Goal: Information Seeking & Learning: Learn about a topic

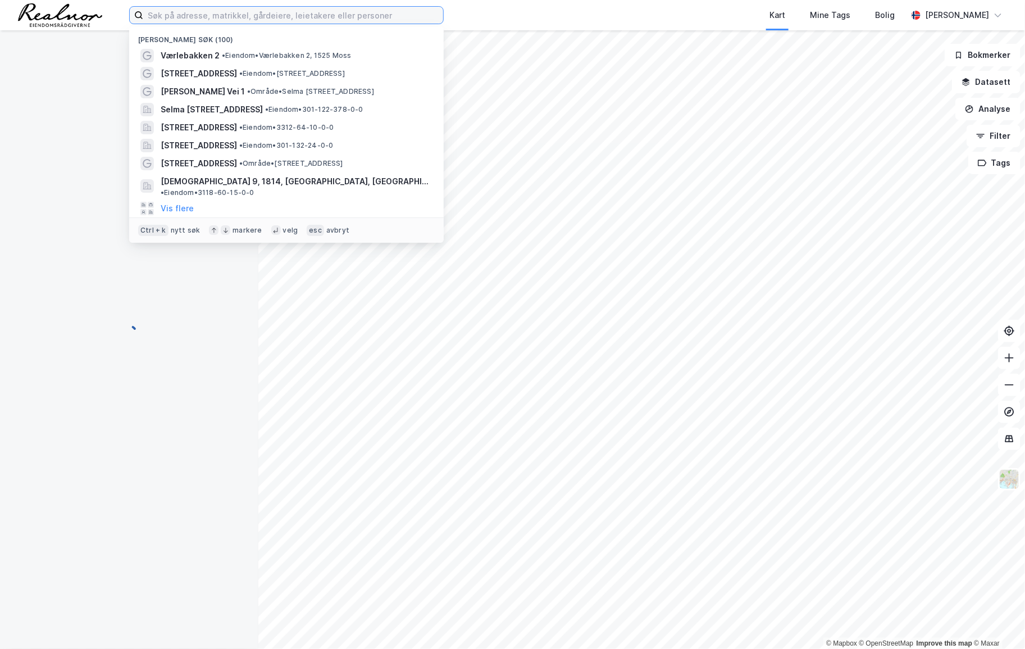
click at [313, 12] on input at bounding box center [293, 15] width 300 height 17
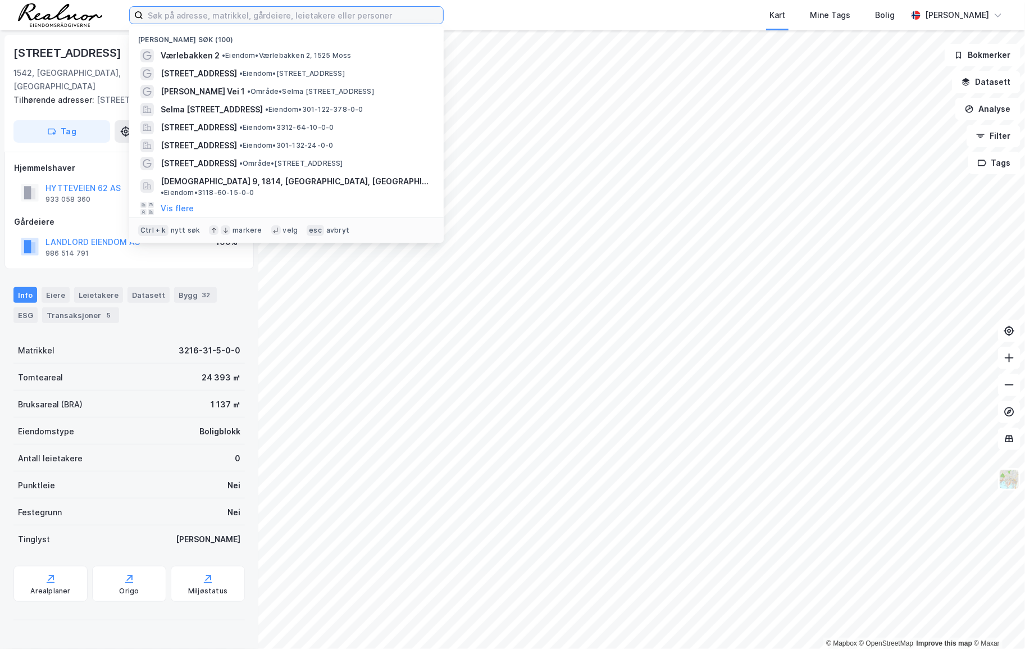
paste input "Bygdøy Alle 39 Næring AS"
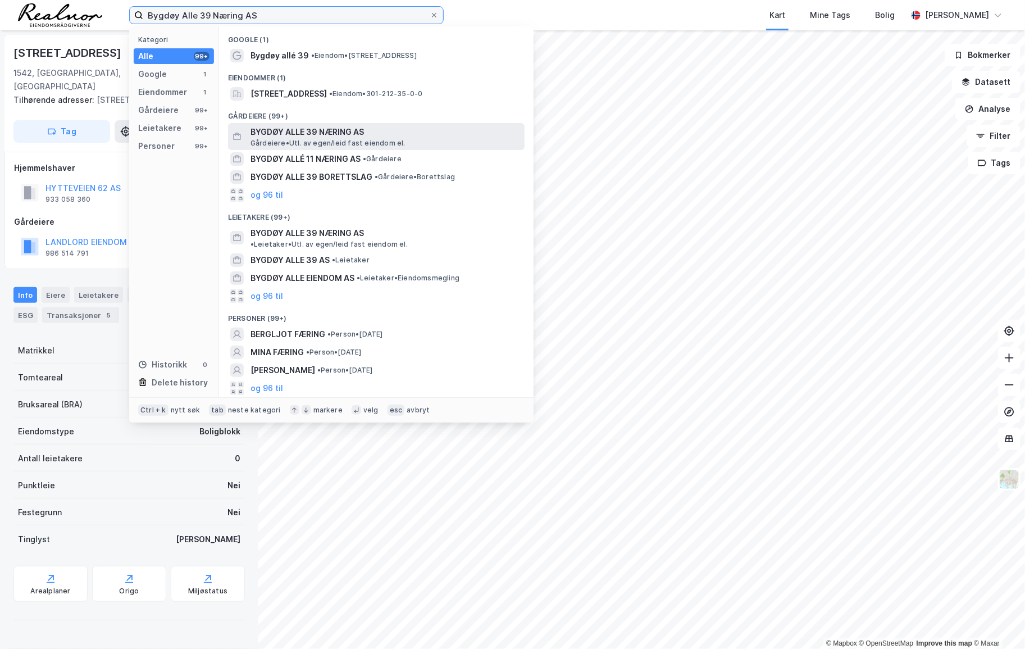
type input "Bygdøy Alle 39 Næring AS"
click at [327, 136] on span "BYGDØY ALLE 39 NÆRING AS" at bounding box center [385, 131] width 270 height 13
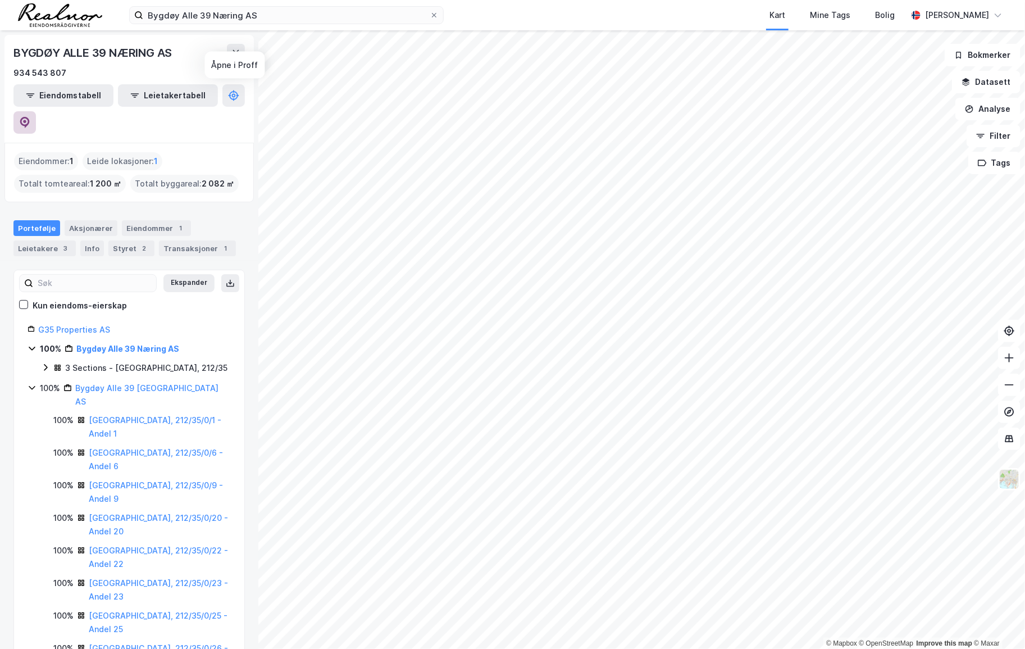
click at [30, 117] on icon at bounding box center [25, 122] width 10 height 11
click at [431, 15] on icon at bounding box center [434, 15] width 7 height 7
click at [430, 15] on input "Bygdøy Alle 39 Næring AS" at bounding box center [286, 15] width 286 height 17
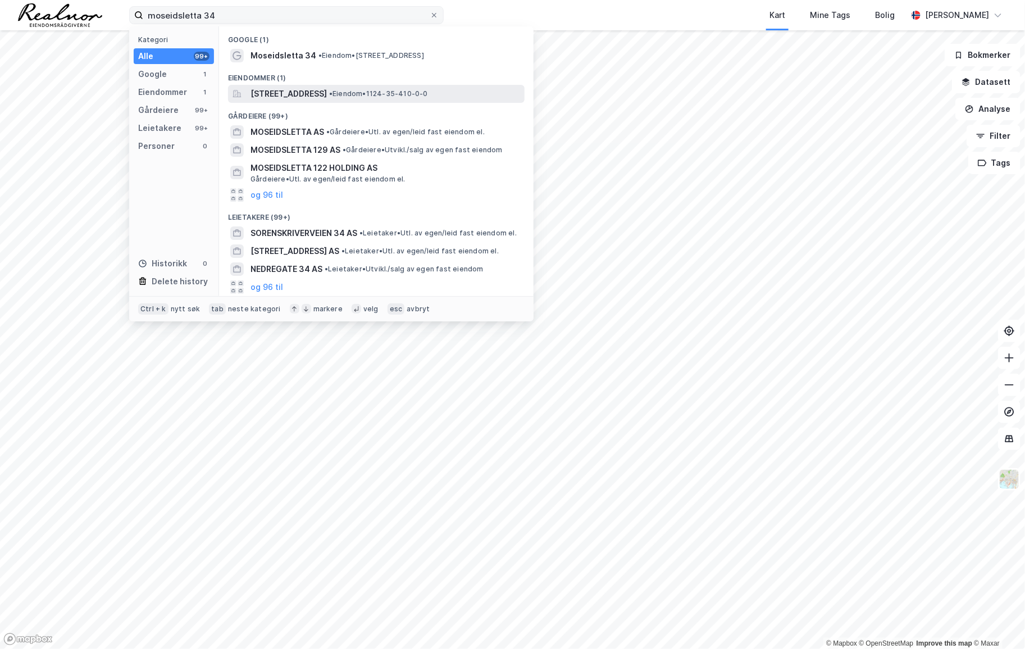
click at [327, 87] on span "[STREET_ADDRESS]" at bounding box center [288, 93] width 76 height 13
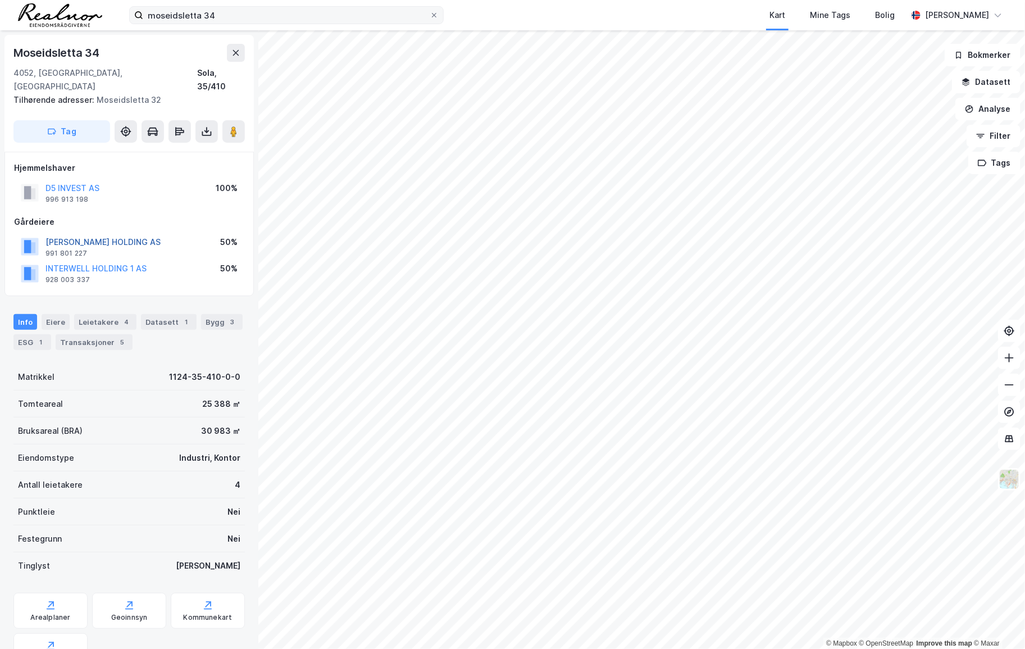
click at [0, 0] on button "[PERSON_NAME] HOLDING AS" at bounding box center [0, 0] width 0 height 0
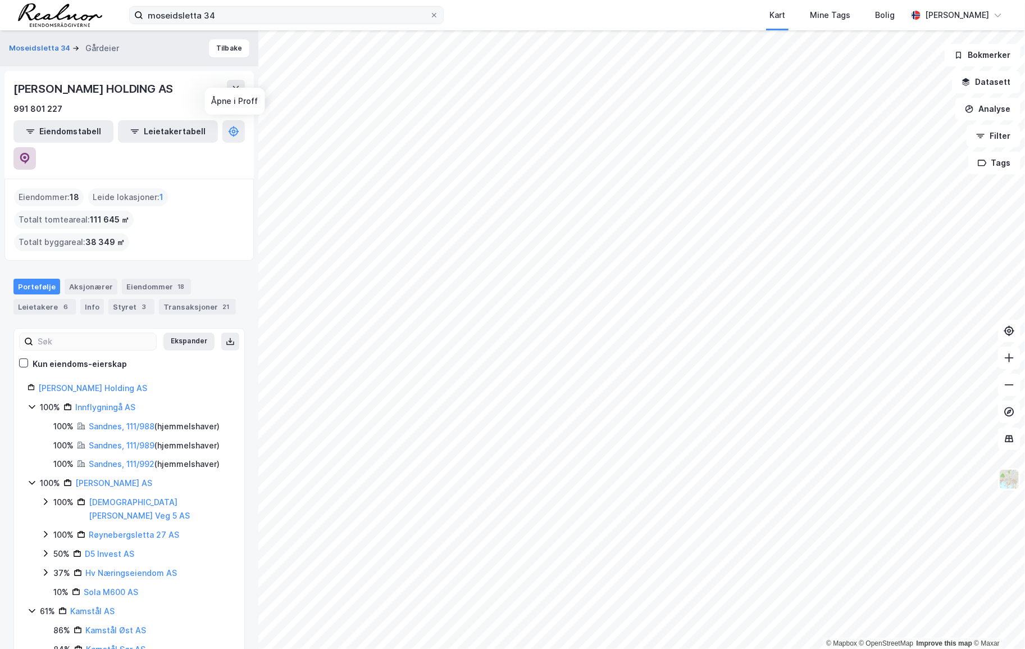
click at [30, 153] on icon at bounding box center [24, 158] width 11 height 11
click at [219, 49] on button "Tilbake" at bounding box center [229, 48] width 40 height 18
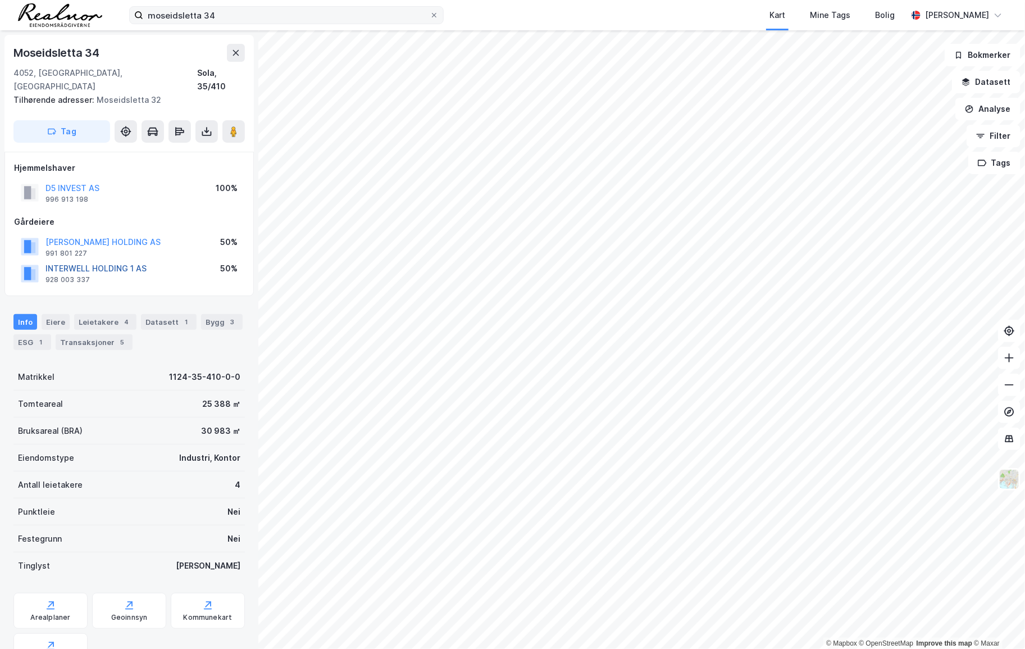
click at [0, 0] on button "INTERWELL HOLDING 1 AS" at bounding box center [0, 0] width 0 height 0
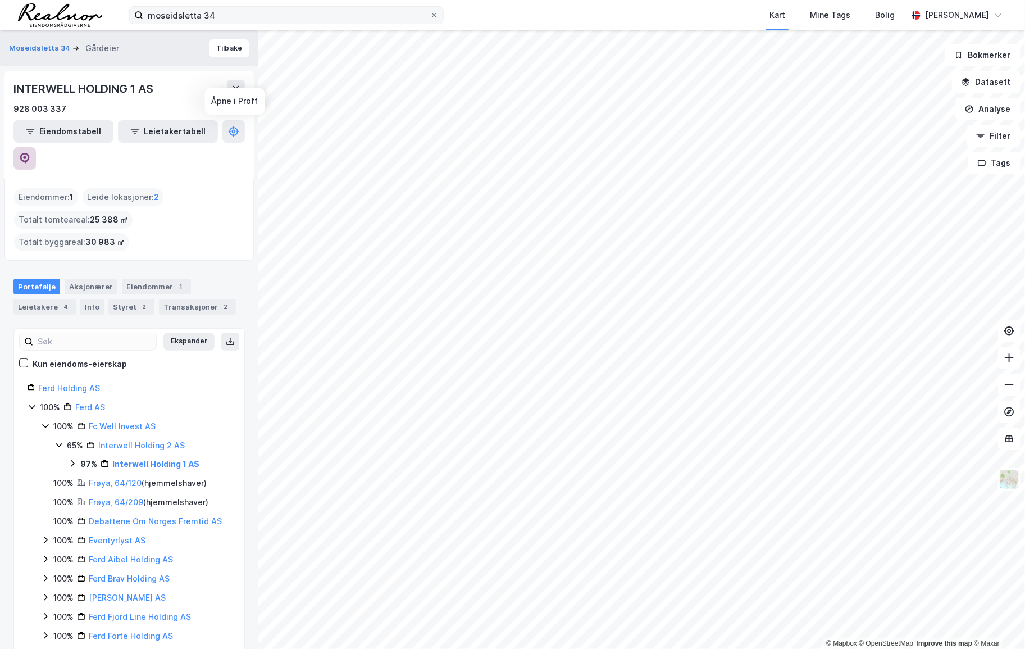
click at [30, 153] on icon at bounding box center [25, 158] width 10 height 11
click at [143, 279] on div "Eiendommer 1" at bounding box center [156, 287] width 69 height 16
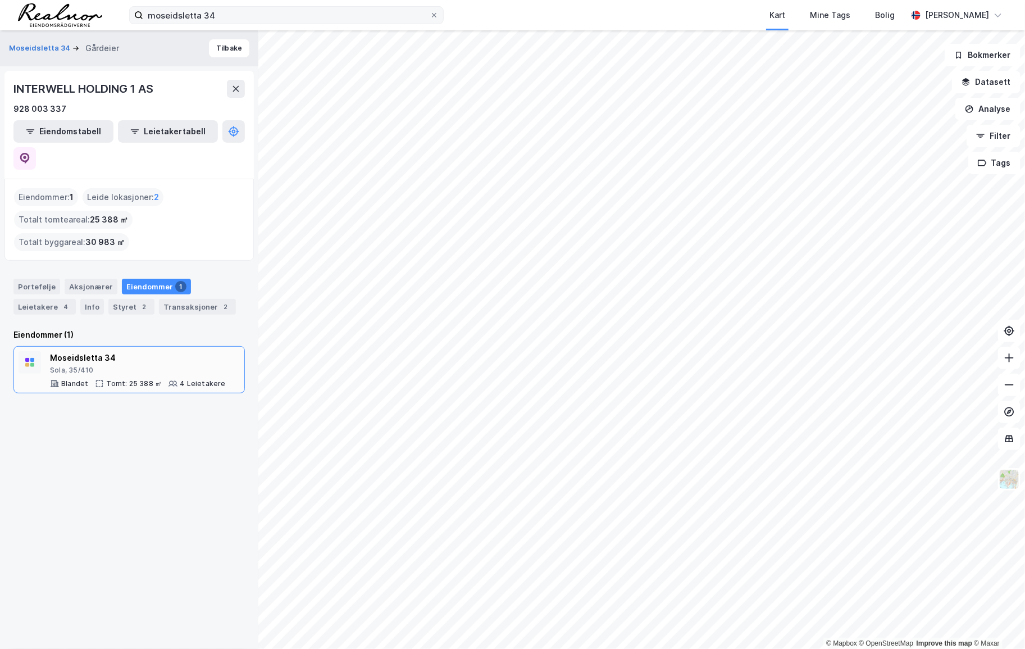
click at [95, 351] on div "Moseidsletta 34" at bounding box center [138, 357] width 176 height 13
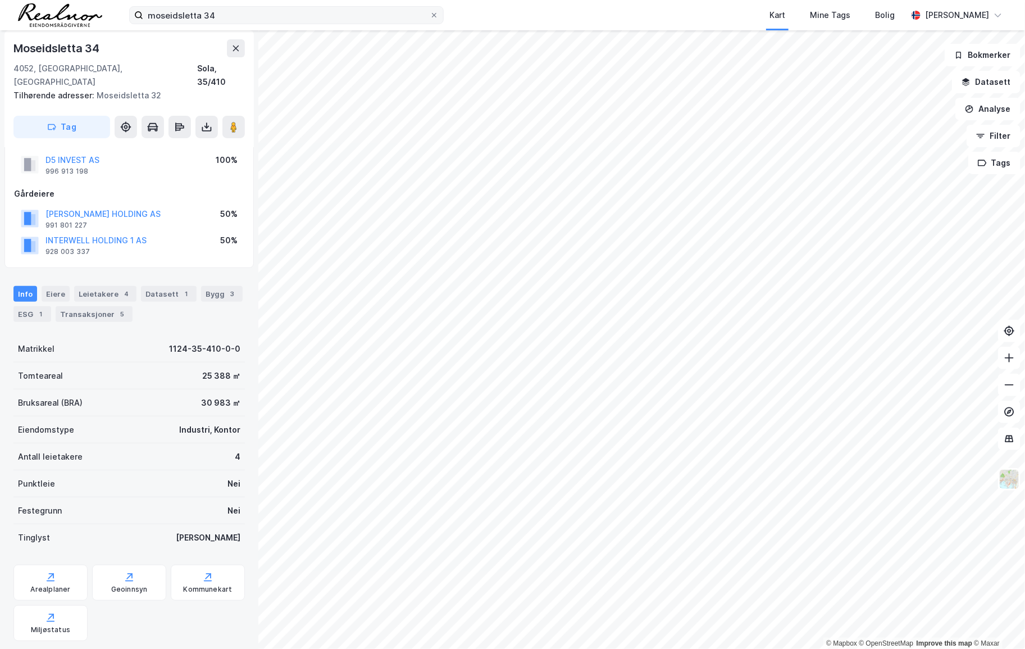
scroll to position [43, 0]
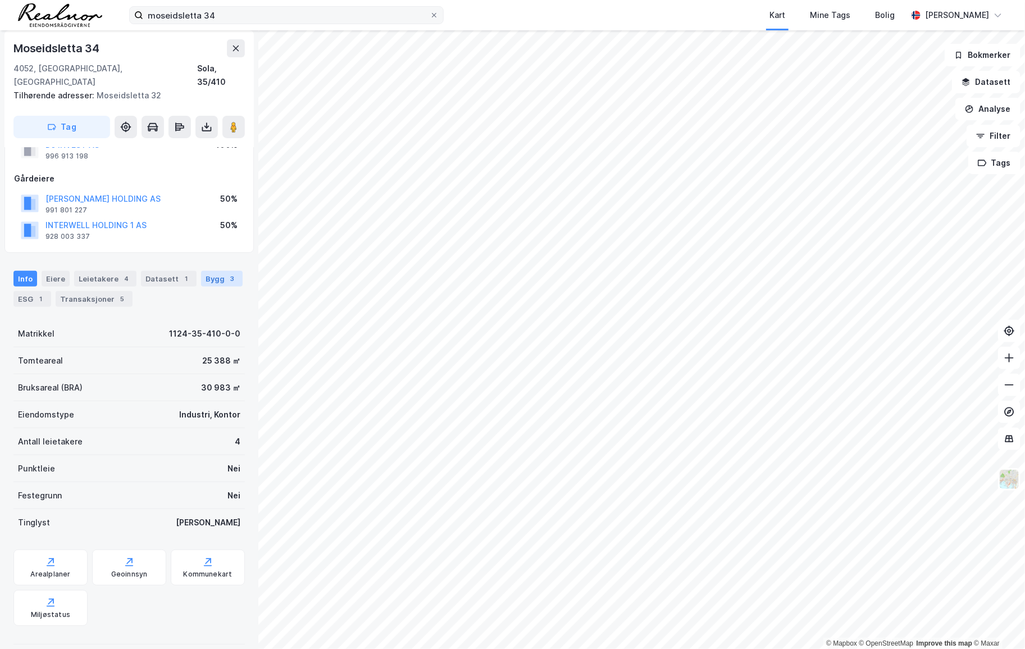
click at [208, 271] on div "Bygg 3" at bounding box center [222, 279] width 42 height 16
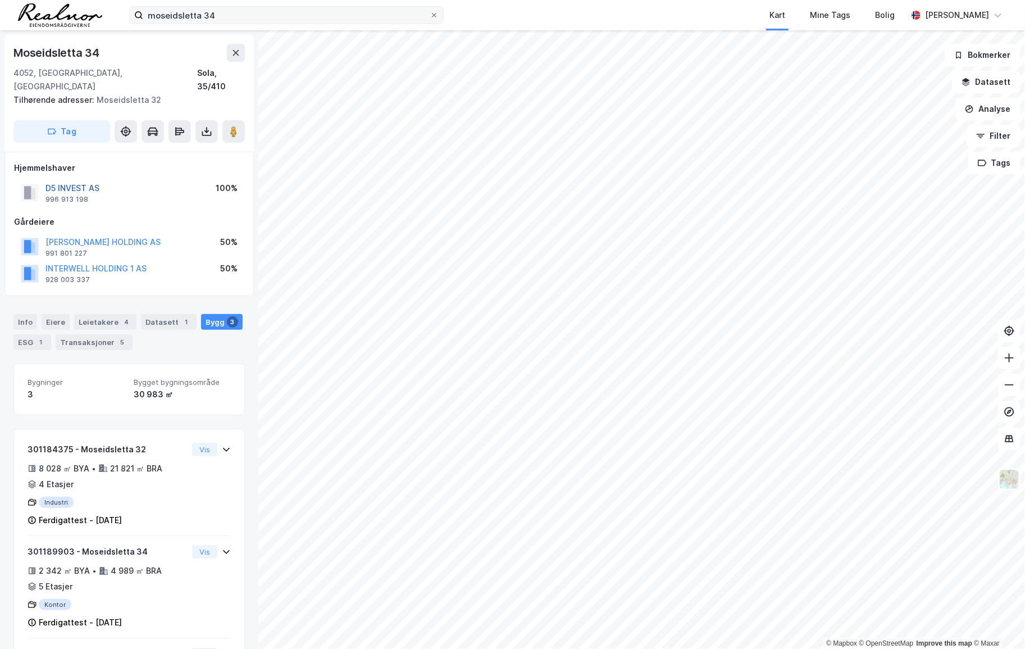
click at [0, 0] on button "D5 INVEST AS" at bounding box center [0, 0] width 0 height 0
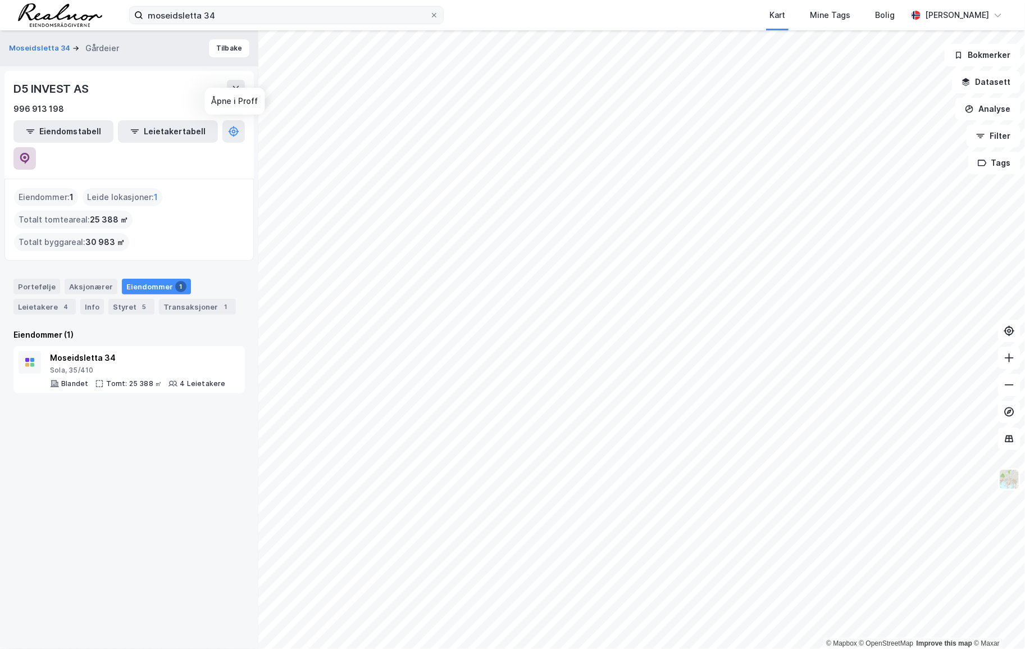
click at [30, 153] on icon at bounding box center [25, 158] width 10 height 11
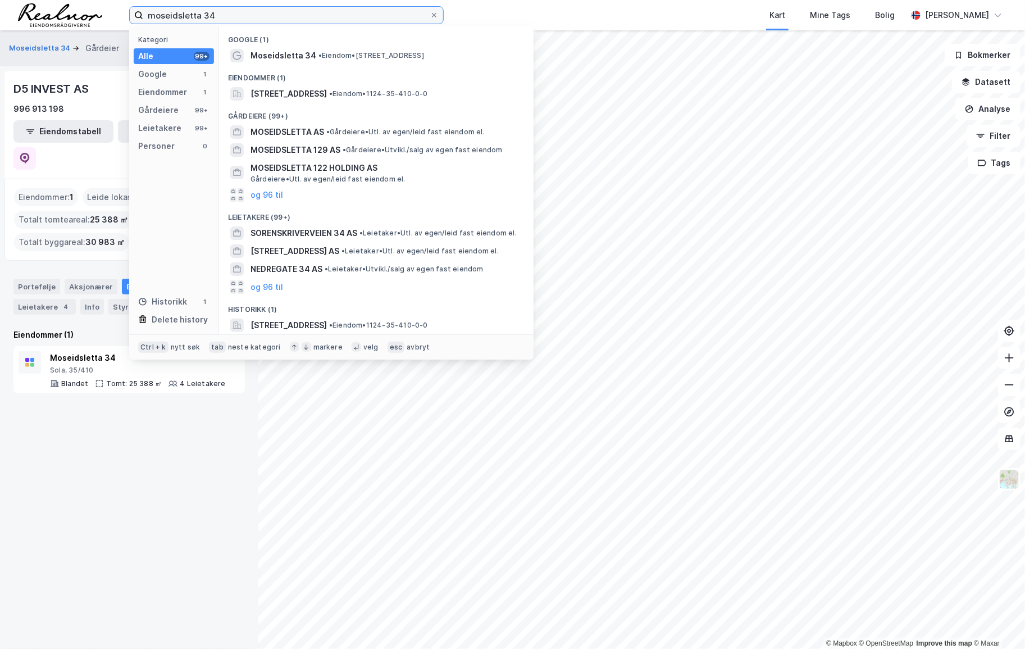
drag, startPoint x: 238, startPoint y: 12, endPoint x: 24, endPoint y: 8, distance: 214.0
click at [24, 8] on div "moseidsletta 34 Kategori Alle 99+ Google 1 Eiendommer 1 Gårdeiere 99+ Leietaker…" at bounding box center [512, 15] width 1025 height 30
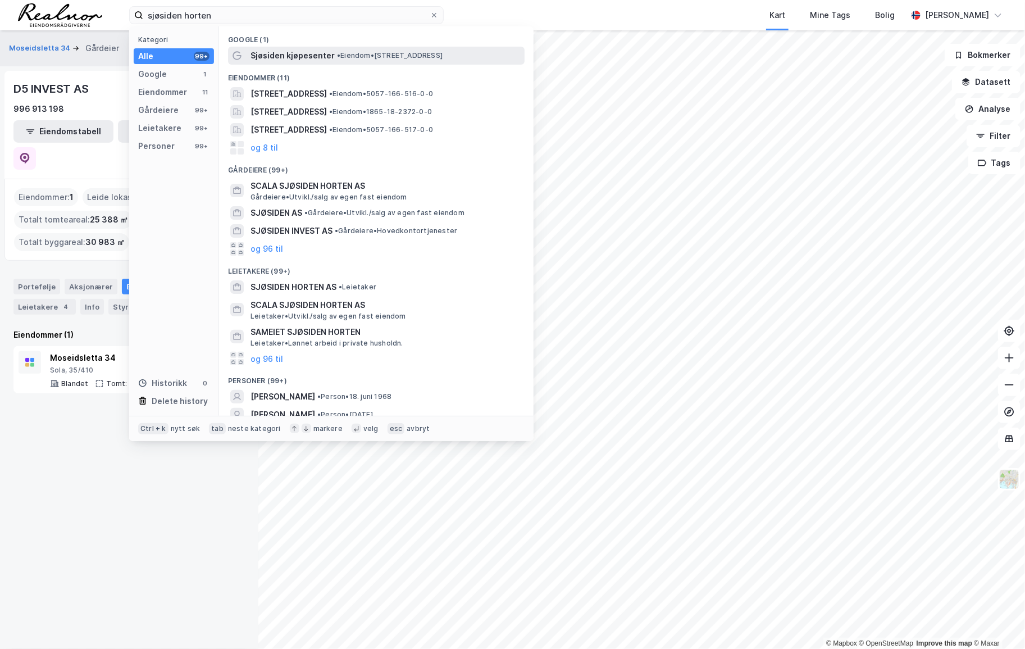
click at [301, 56] on span "Sjøsiden kjøpesenter" at bounding box center [292, 55] width 84 height 13
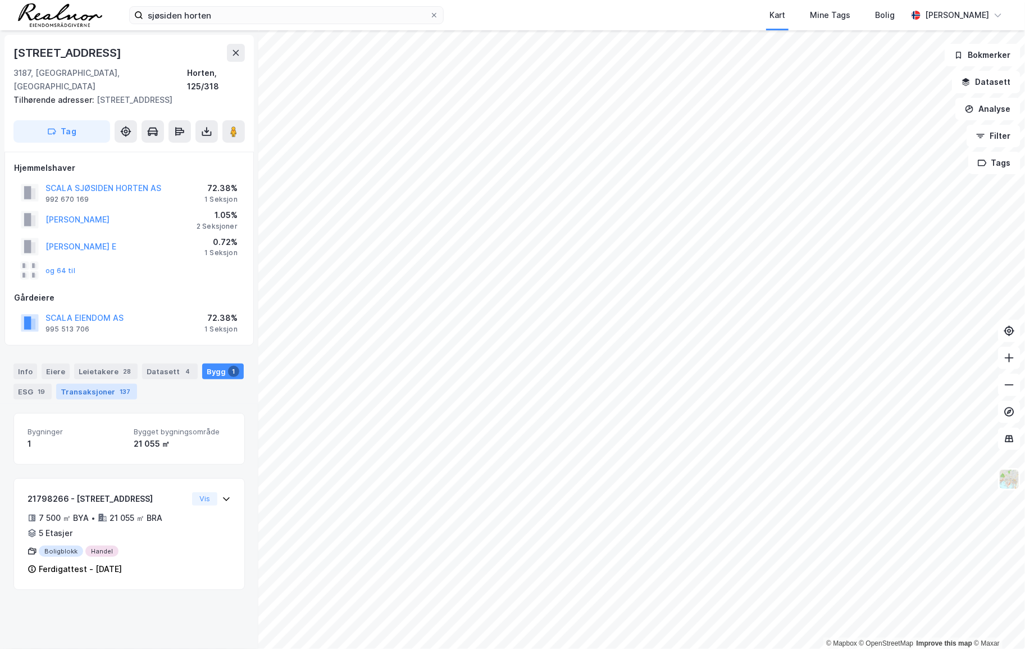
click at [99, 384] on div "Transaksjoner 137" at bounding box center [96, 392] width 81 height 16
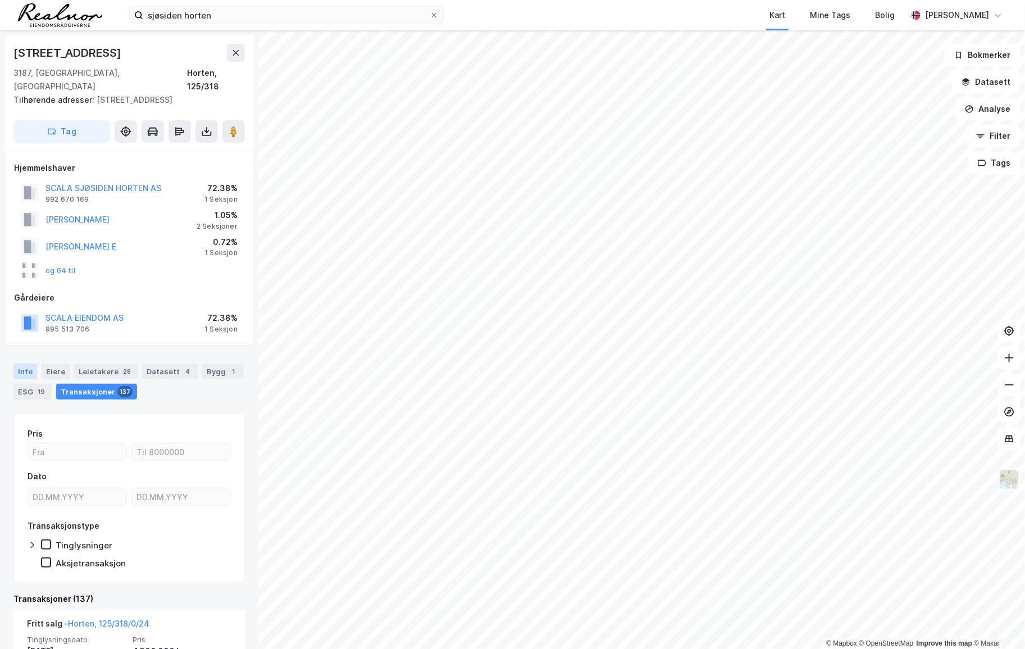
click at [15, 363] on div "Info" at bounding box center [25, 371] width 24 height 16
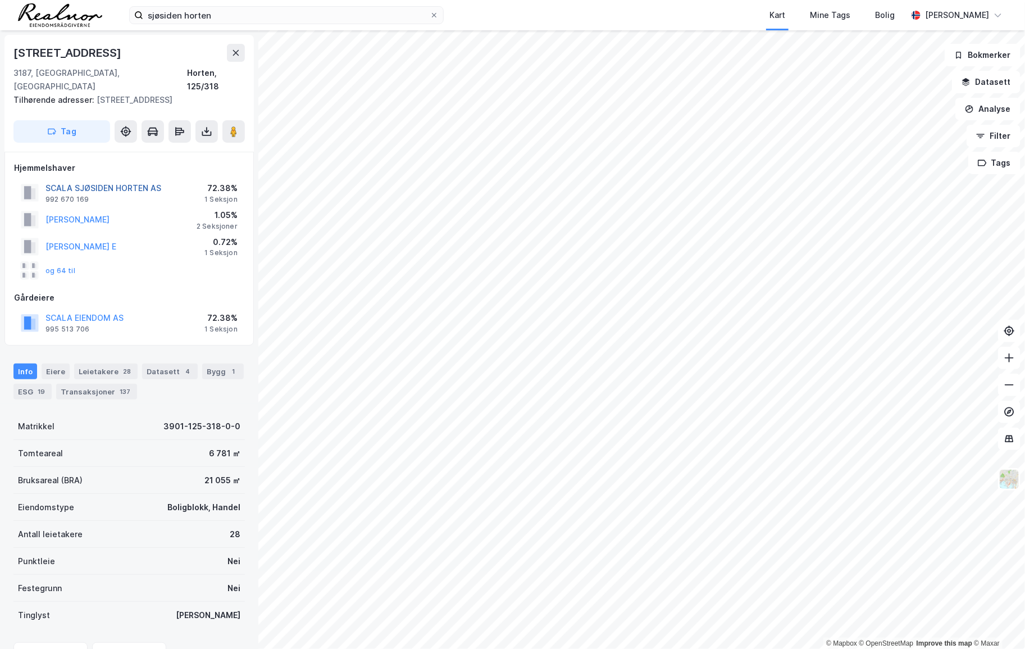
click at [0, 0] on button "SCALA SJØSIDEN HORTEN AS" at bounding box center [0, 0] width 0 height 0
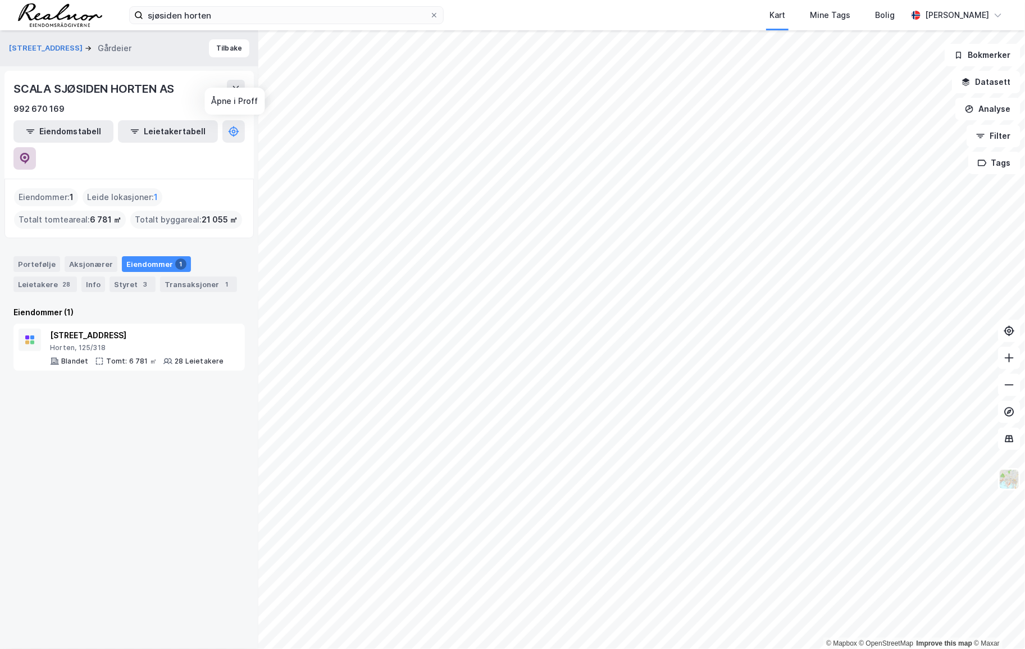
click at [36, 147] on button at bounding box center [24, 158] width 22 height 22
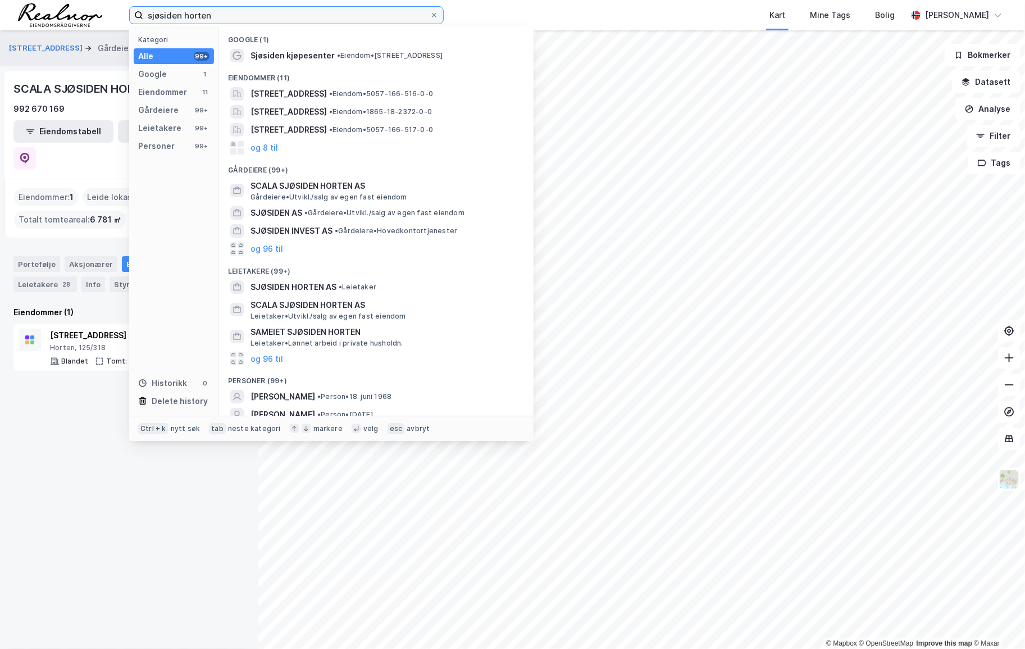
drag, startPoint x: 213, startPoint y: 11, endPoint x: 136, endPoint y: 10, distance: 76.9
click at [136, 11] on label "sjøsiden horten" at bounding box center [286, 15] width 314 height 18
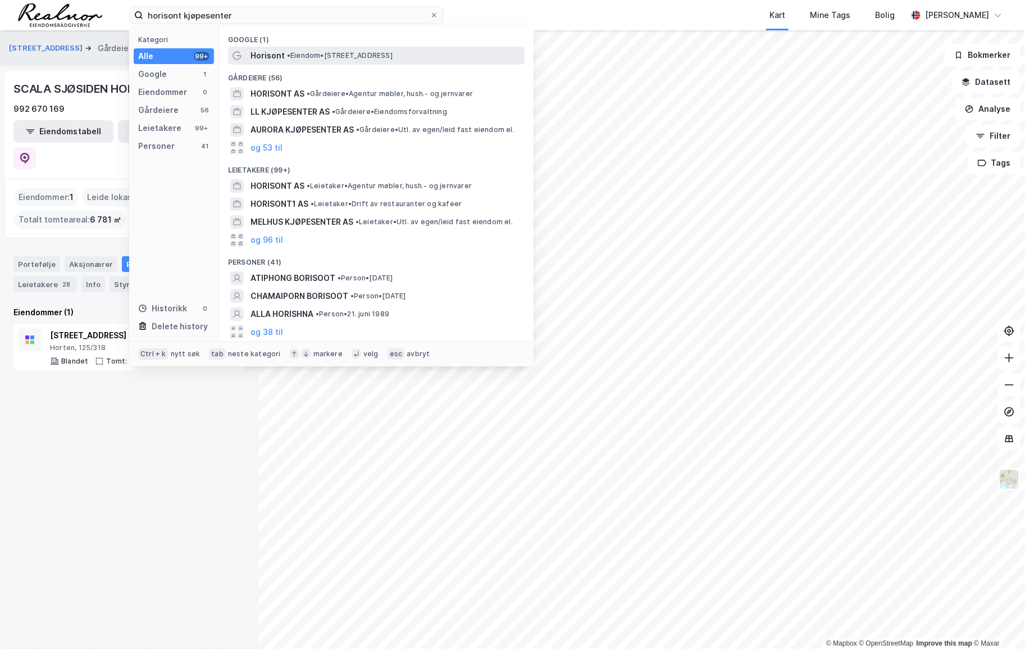
click at [317, 54] on span "• Eiendom • [STREET_ADDRESS]" at bounding box center [340, 55] width 106 height 9
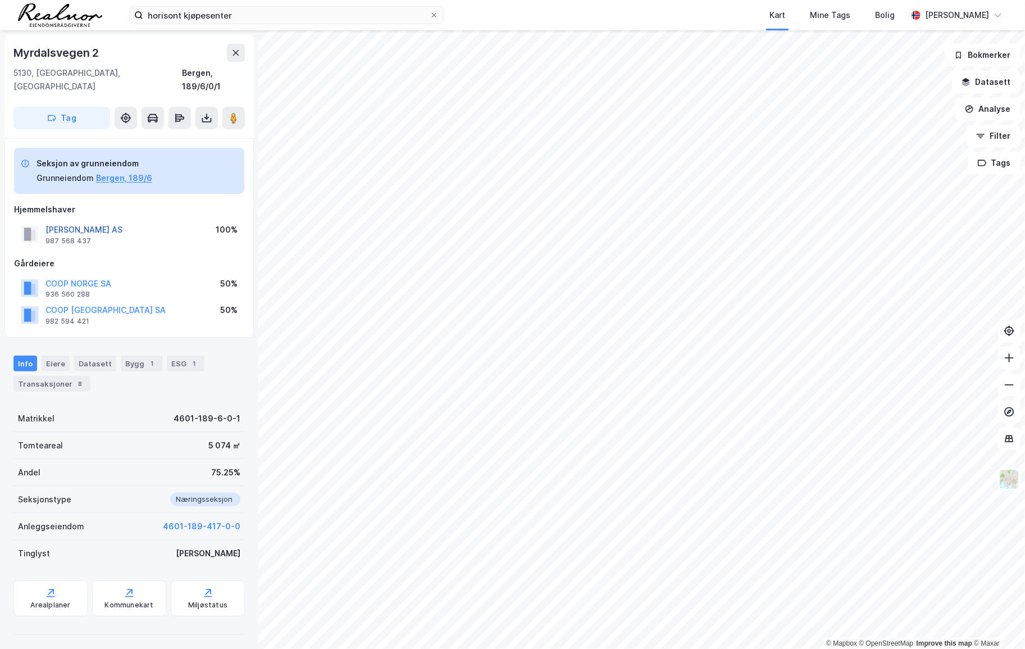
click at [0, 0] on button "[PERSON_NAME] AS" at bounding box center [0, 0] width 0 height 0
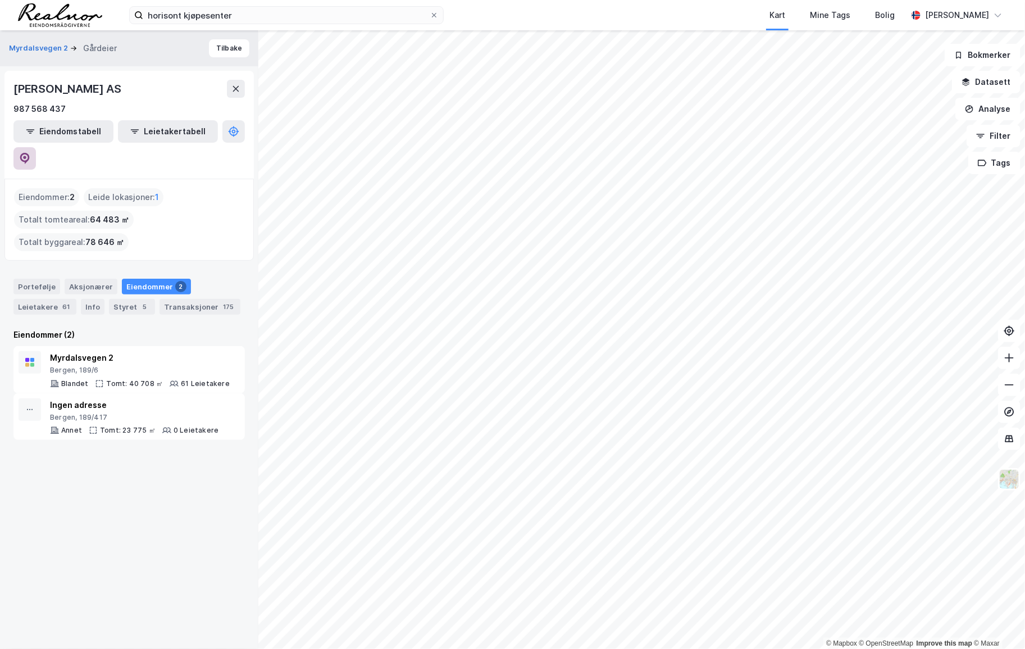
click at [36, 147] on button at bounding box center [24, 158] width 22 height 22
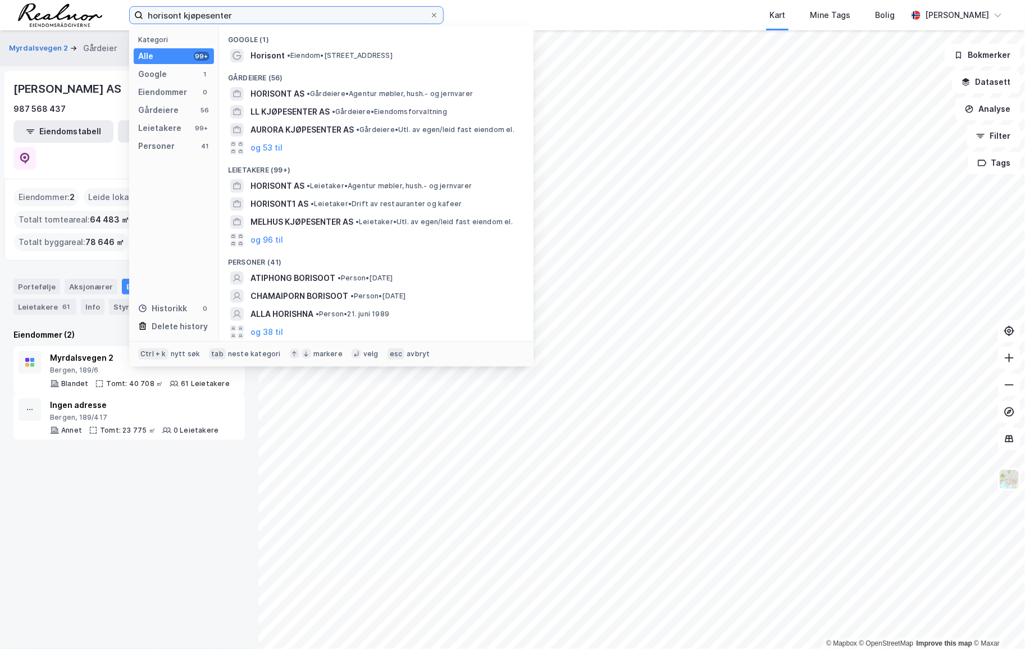
drag, startPoint x: 243, startPoint y: 11, endPoint x: 118, endPoint y: 11, distance: 124.7
click at [118, 11] on div "horisont kjøpesenter Kategori Alle 99+ Google 1 Eiendommer 0 Gårdeiere 56 Leiet…" at bounding box center [512, 15] width 1025 height 30
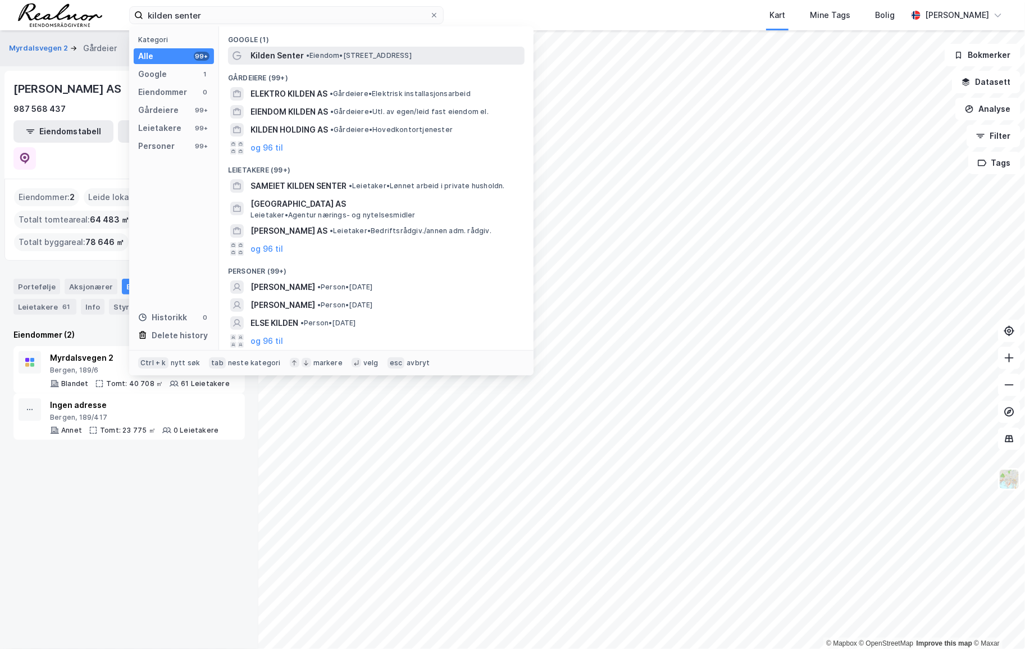
click at [326, 56] on span "• Eiendom • [STREET_ADDRESS]" at bounding box center [359, 55] width 106 height 9
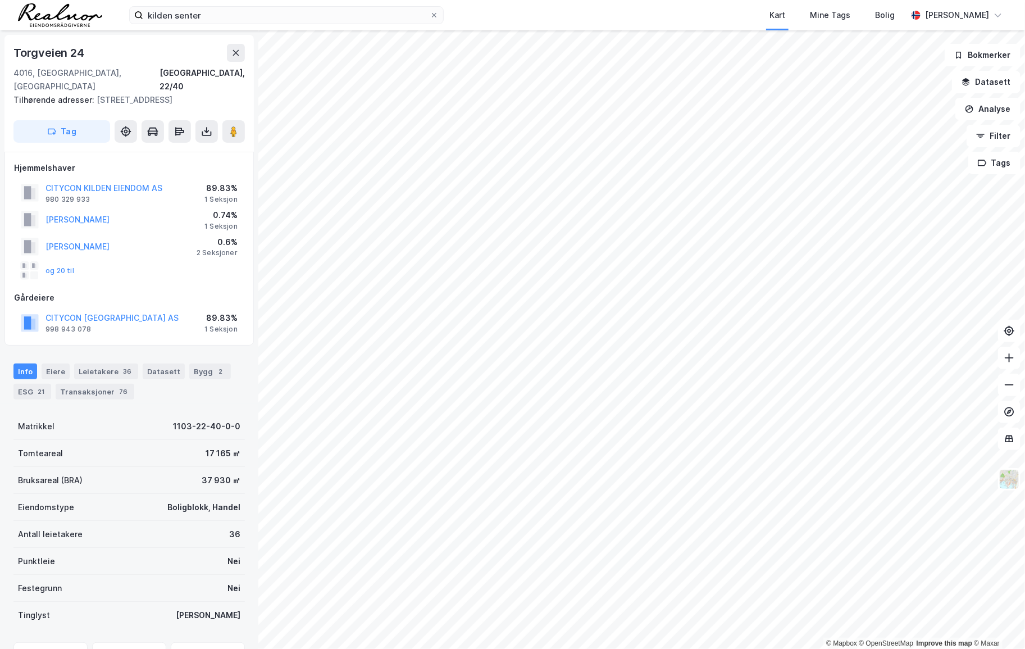
scroll to position [2, 0]
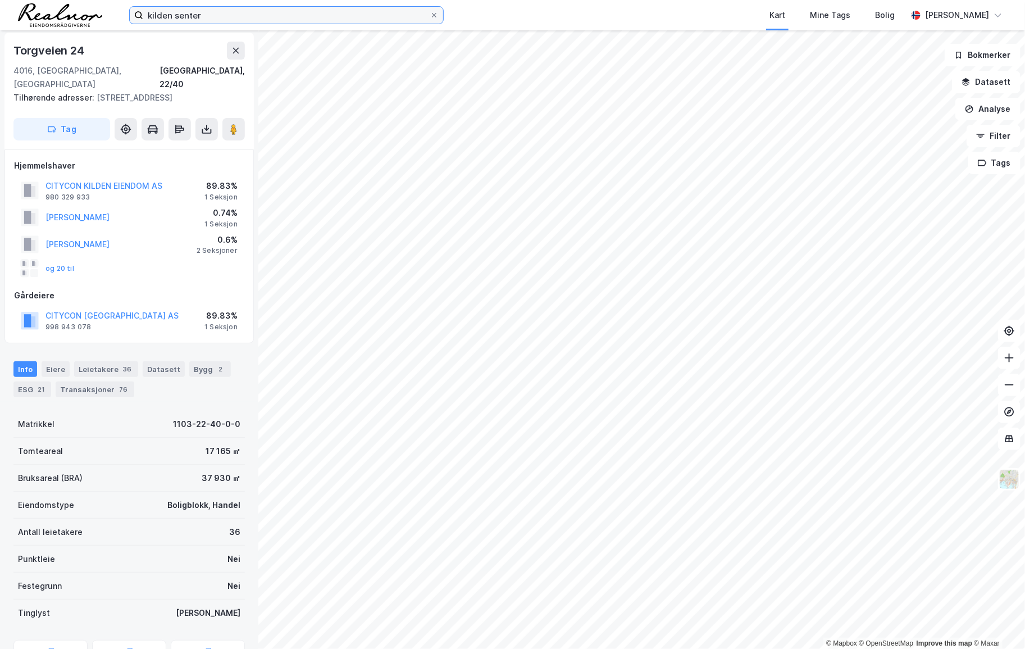
click at [213, 13] on input "kilden senter" at bounding box center [286, 15] width 286 height 17
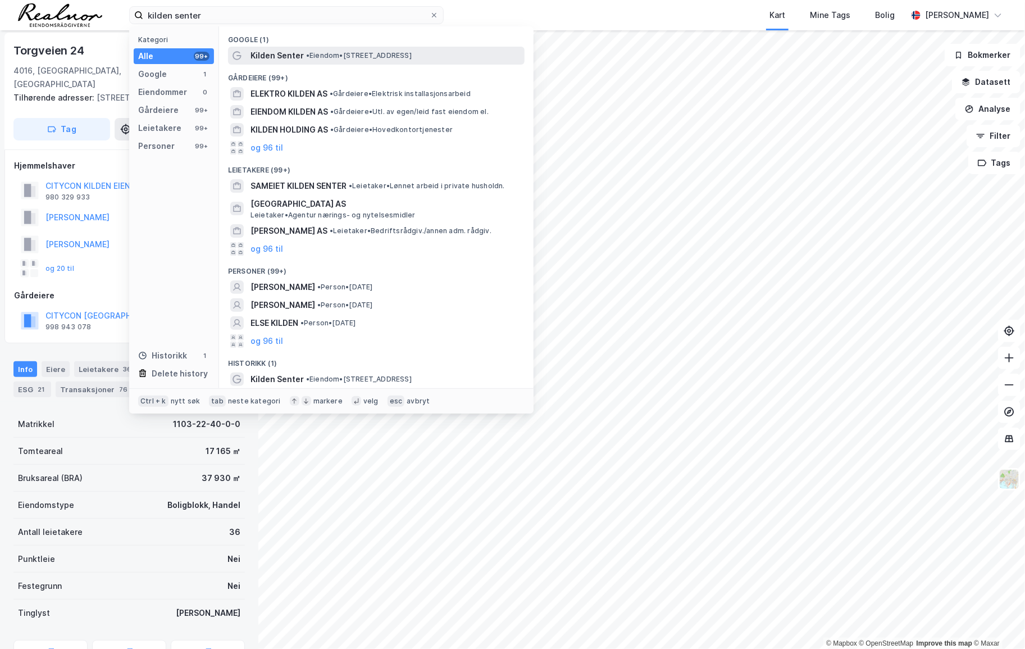
click at [323, 56] on span "• Eiendom • [STREET_ADDRESS]" at bounding box center [359, 55] width 106 height 9
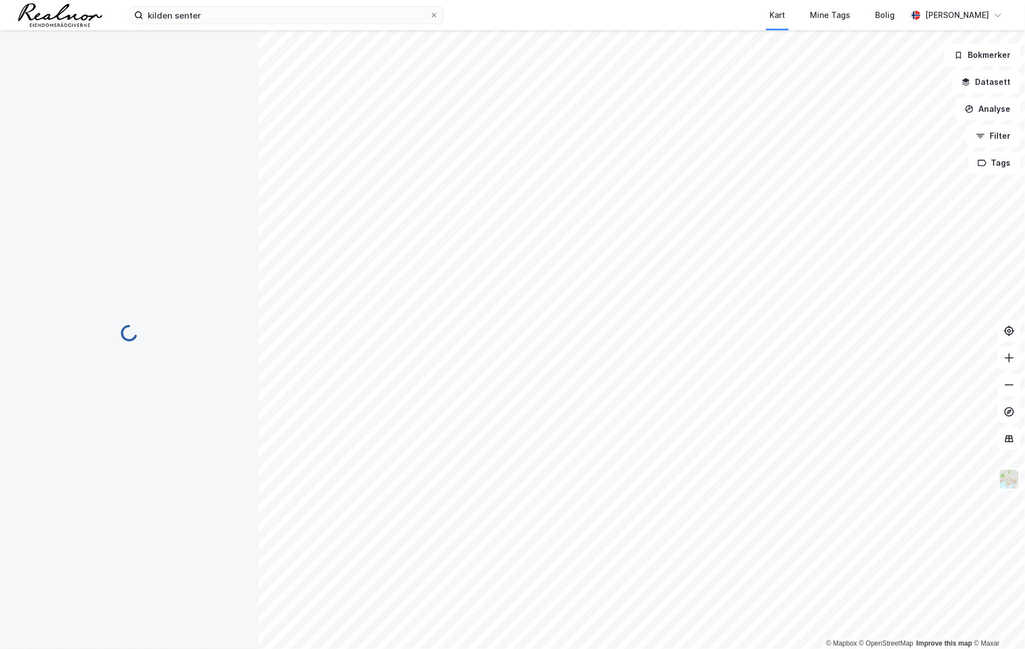
scroll to position [2, 0]
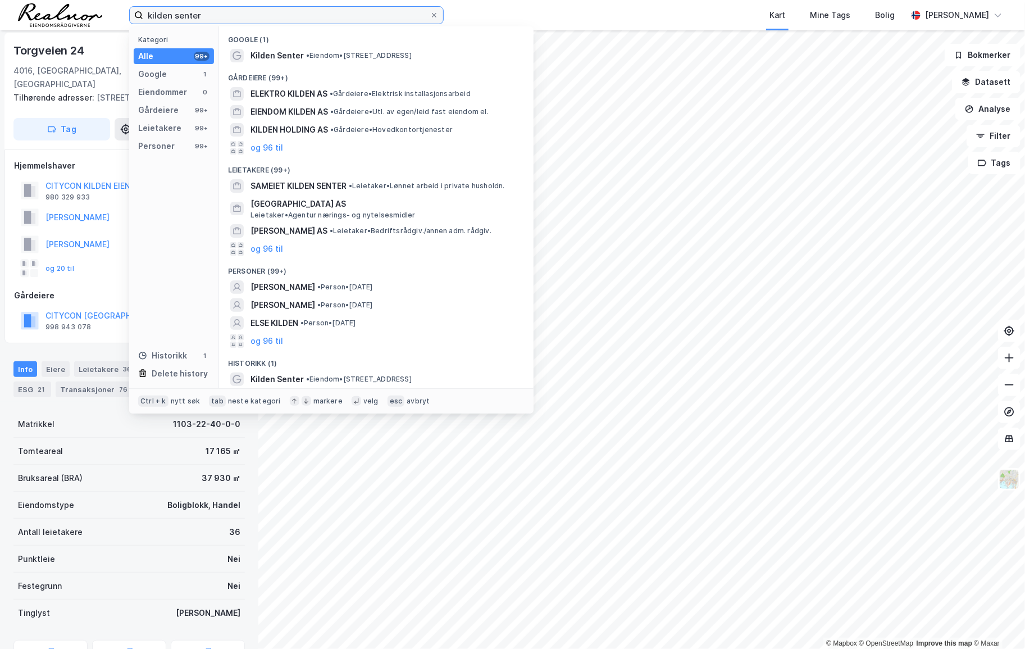
drag, startPoint x: 253, startPoint y: 16, endPoint x: 34, endPoint y: 7, distance: 219.2
click at [34, 7] on div "kilden senter Kategori Alle 99+ Google 1 Eiendommer 0 Gårdeiere 99+ Leietakere …" at bounding box center [512, 15] width 1025 height 30
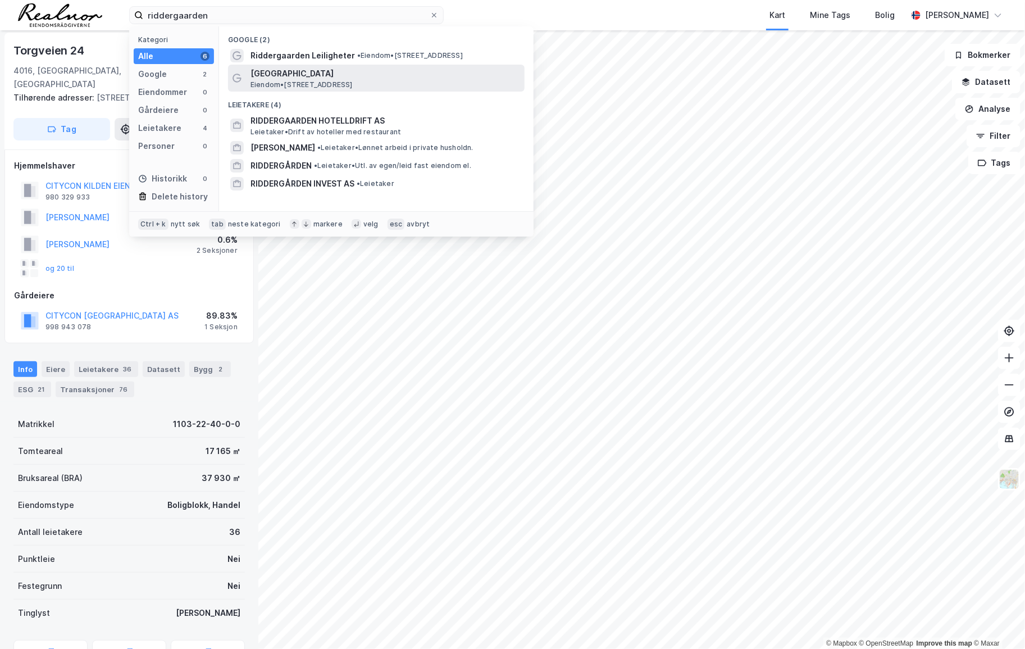
click at [299, 73] on span "[GEOGRAPHIC_DATA]" at bounding box center [385, 73] width 270 height 13
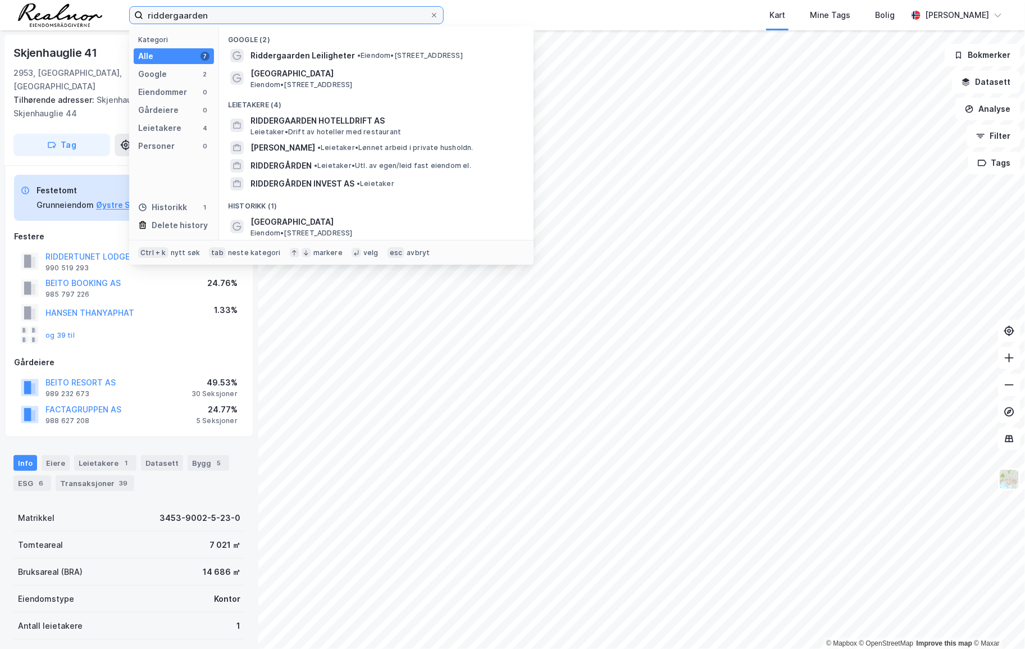
drag, startPoint x: 292, startPoint y: 19, endPoint x: 56, endPoint y: 13, distance: 235.9
click at [56, 13] on div "riddergaarden Kategori Alle 7 Google 2 Eiendommer 0 Gårdeiere 0 Leietakere 4 Pe…" at bounding box center [512, 15] width 1025 height 30
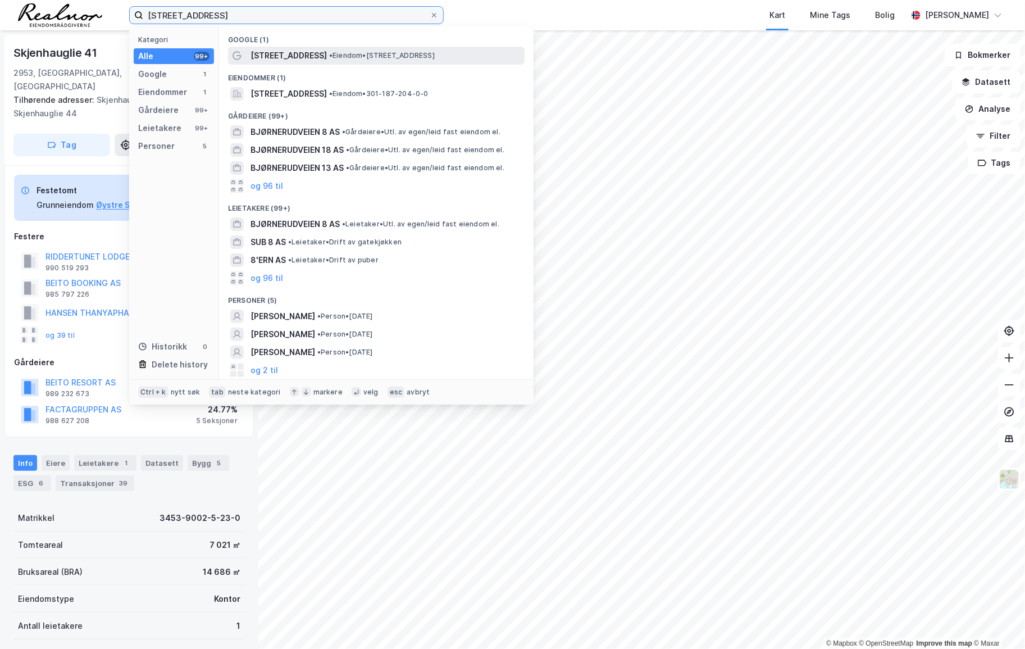
type input "[STREET_ADDRESS]"
click at [346, 49] on div "[STREET_ADDRESS] • Eiendom • [STREET_ADDRESS]" at bounding box center [386, 55] width 272 height 13
